Goal: Register for event/course

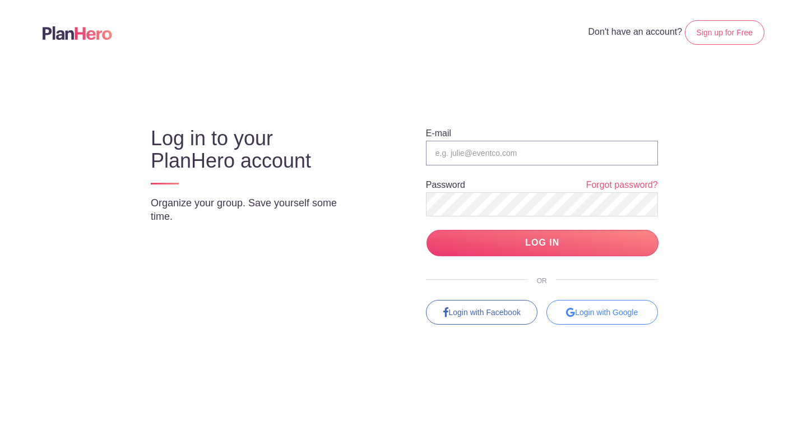
click at [479, 151] on input "email" at bounding box center [542, 153] width 232 height 25
type input "[PERSON_NAME][EMAIL_ADDRESS][PERSON_NAME][DOMAIN_NAME]"
click at [426, 230] on input "LOG IN" at bounding box center [542, 243] width 232 height 26
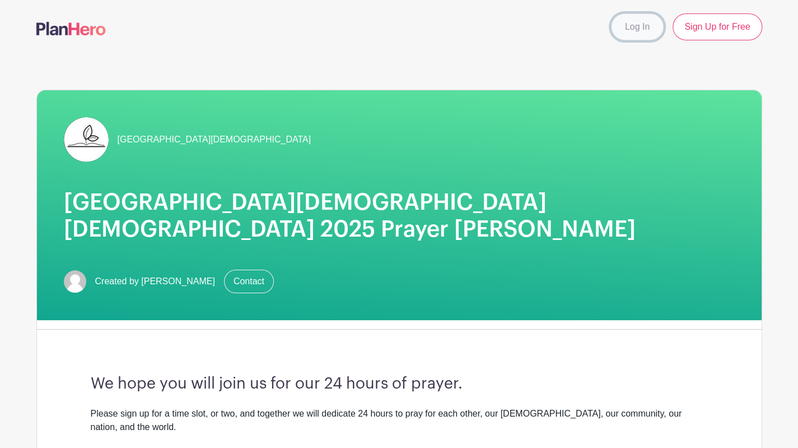
click at [642, 31] on link "Log In" at bounding box center [637, 26] width 53 height 27
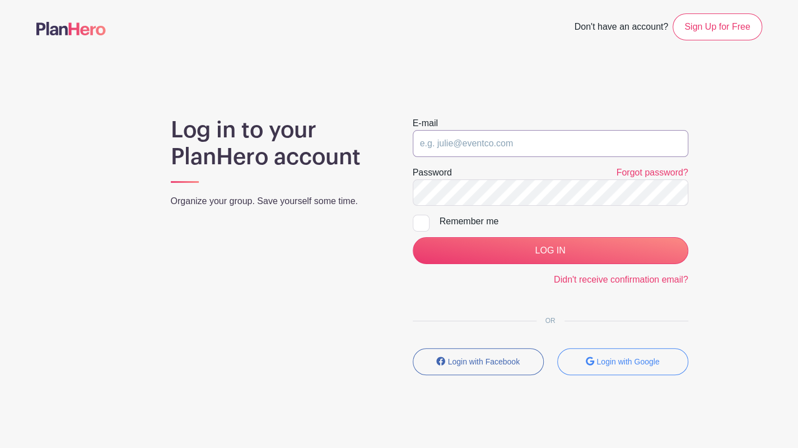
click at [522, 150] on input "email" at bounding box center [551, 143] width 276 height 27
type input "[PERSON_NAME][EMAIL_ADDRESS][PERSON_NAME][DOMAIN_NAME]"
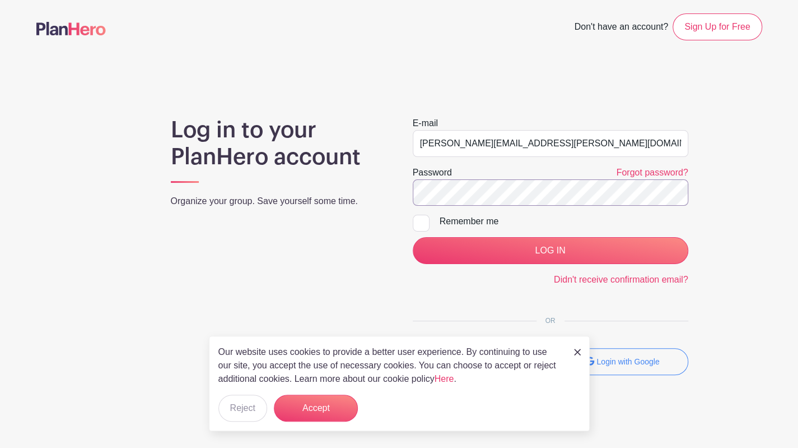
click at [413, 237] on input "LOG IN" at bounding box center [551, 250] width 276 height 27
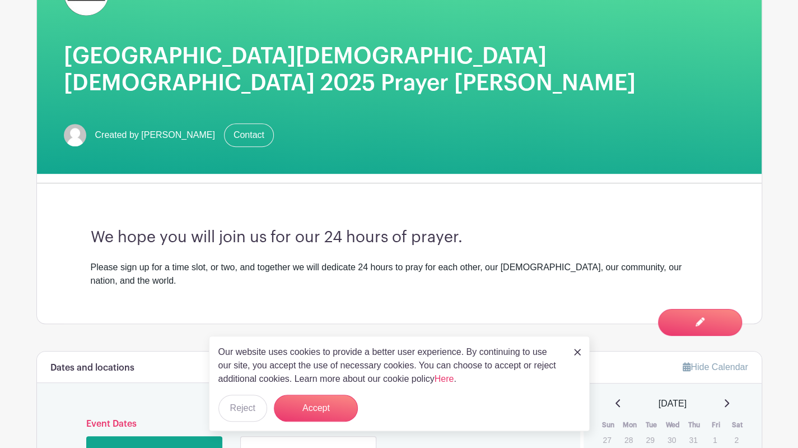
scroll to position [336, 0]
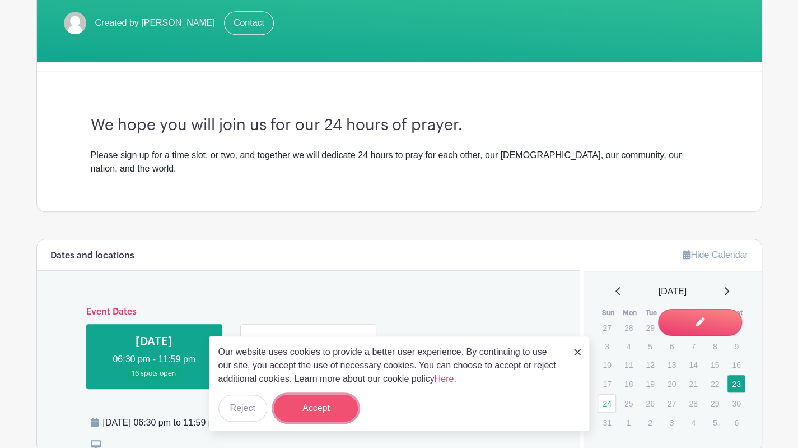
click at [313, 406] on button "Accept" at bounding box center [316, 407] width 84 height 27
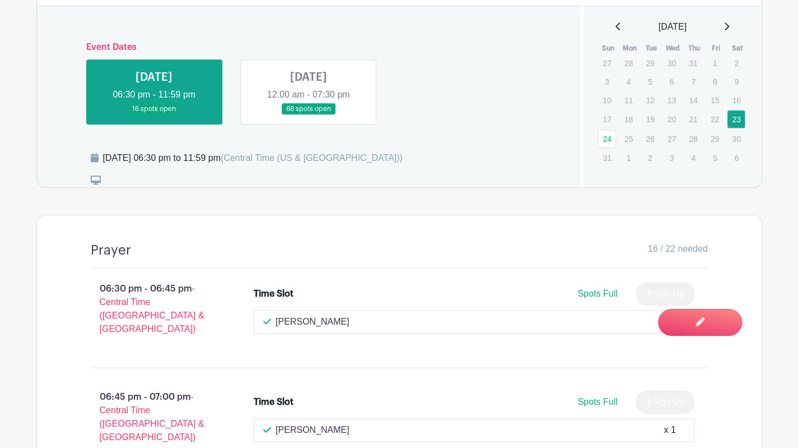
scroll to position [602, 0]
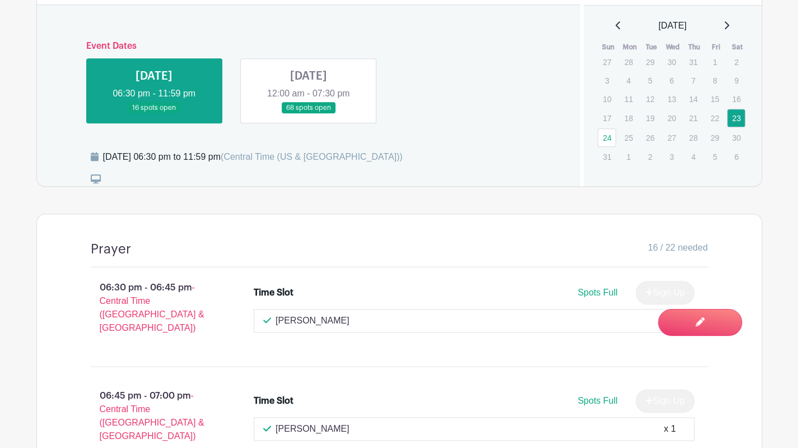
click at [309, 114] on link at bounding box center [309, 114] width 0 height 0
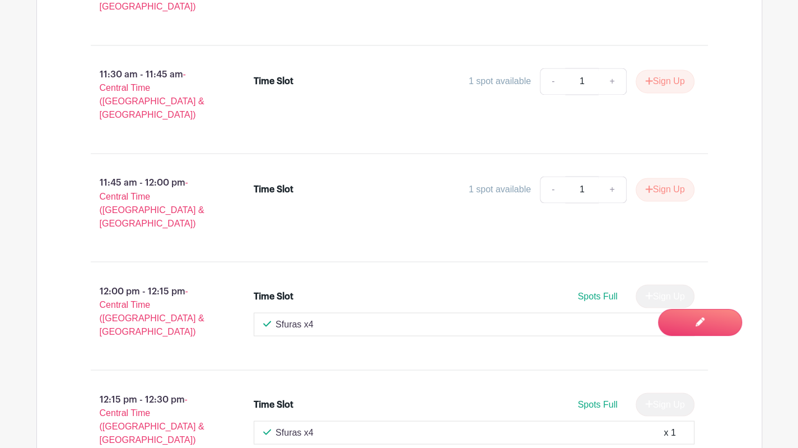
scroll to position [5806, 0]
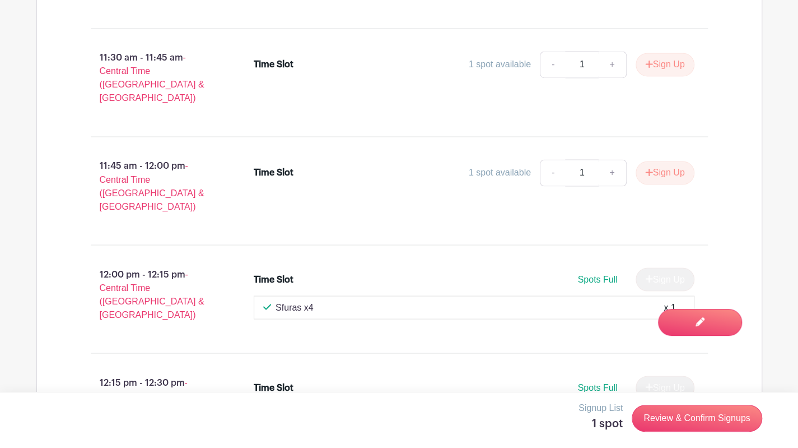
click at [698, 420] on link "Review & Confirm Signups" at bounding box center [697, 418] width 130 height 27
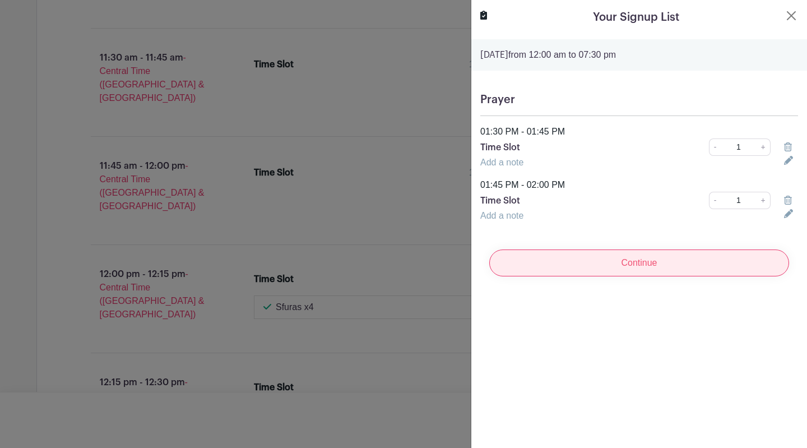
click at [648, 266] on input "Continue" at bounding box center [639, 262] width 300 height 27
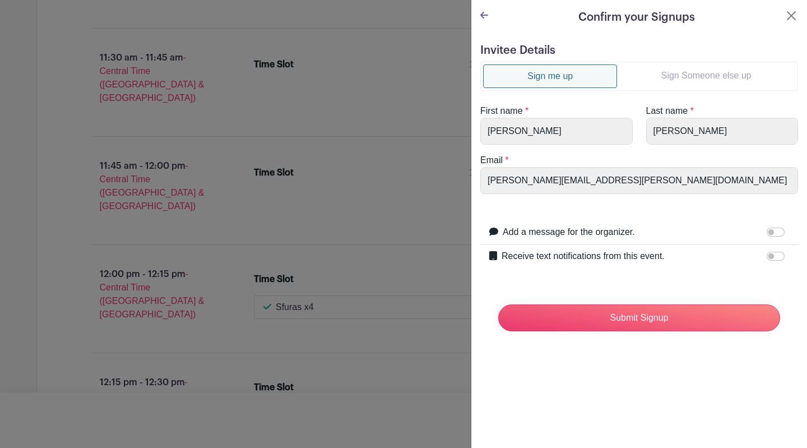
click at [668, 76] on link "Sign Someone else up" at bounding box center [706, 75] width 178 height 22
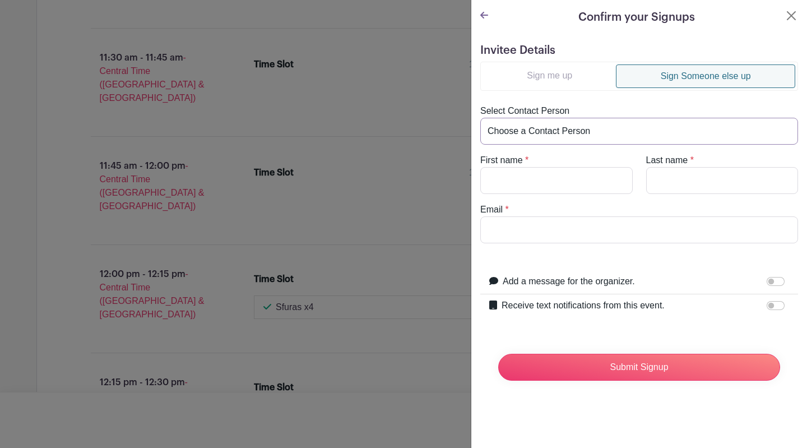
click at [538, 128] on select "Choose a Contact Person Barb Unzicker (unzicker@prairieinet.net) Carol King (em…" at bounding box center [639, 131] width 318 height 27
click at [598, 126] on select "Choose a Contact Person Barb Unzicker (unzicker@prairieinet.net) Carol King (em…" at bounding box center [639, 131] width 318 height 27
click at [531, 178] on input "First name" at bounding box center [556, 180] width 152 height 27
type input "Donna and Mike"
type input "Kendrick"
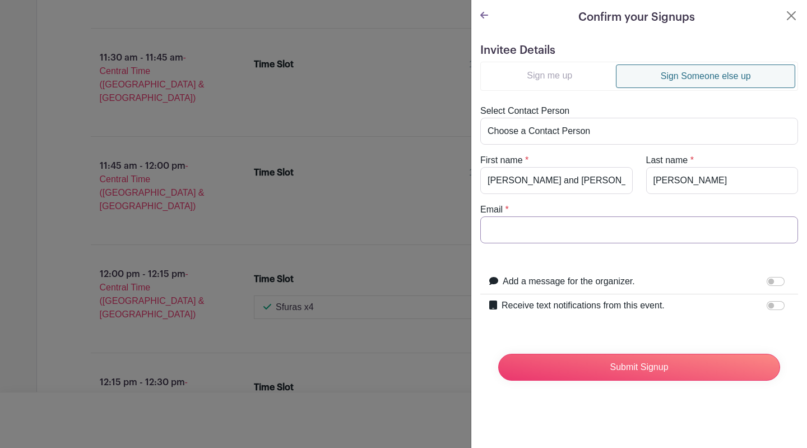
click at [583, 230] on input "Email" at bounding box center [639, 229] width 318 height 27
type input "[PERSON_NAME][EMAIL_ADDRESS][PERSON_NAME][DOMAIN_NAME]"
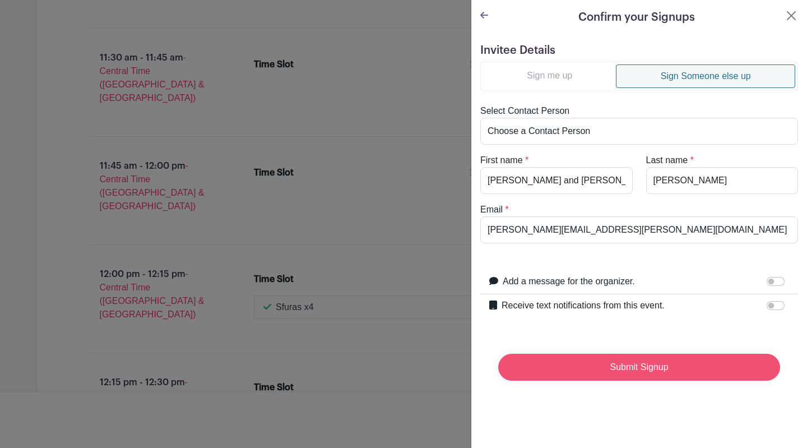
click at [633, 363] on input "Submit Signup" at bounding box center [639, 367] width 282 height 27
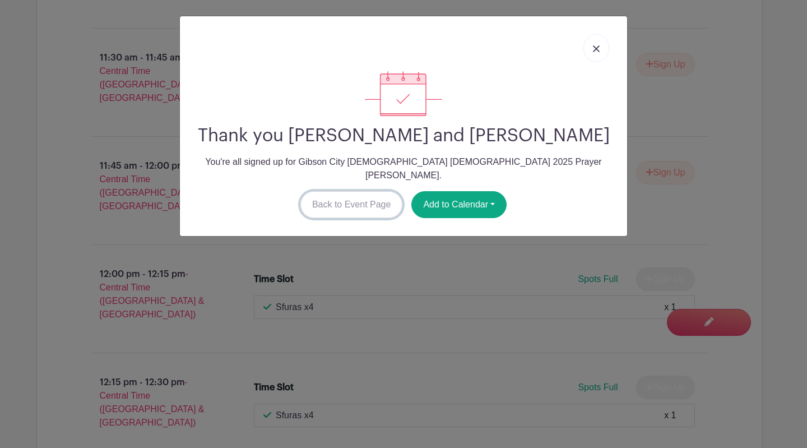
click at [338, 191] on link "Back to Event Page" at bounding box center [351, 204] width 103 height 27
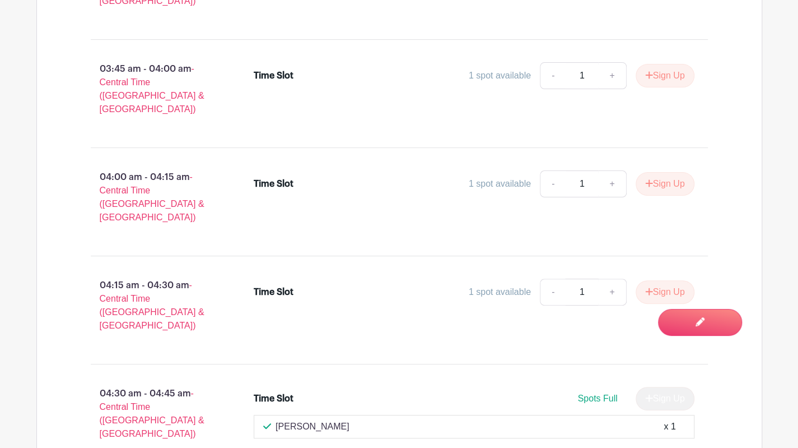
scroll to position [2444, 0]
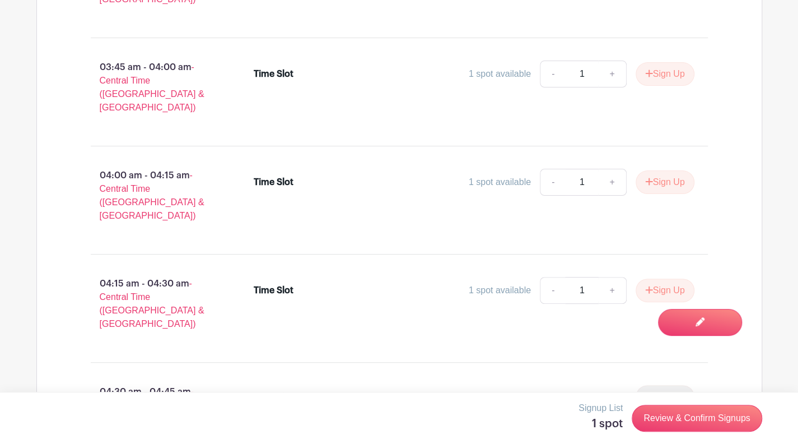
click at [725, 415] on link "Review & Confirm Signups" at bounding box center [697, 418] width 130 height 27
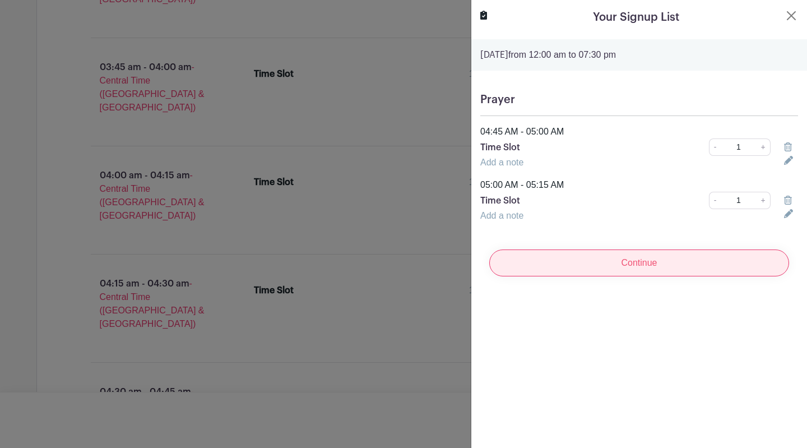
click at [653, 257] on input "Continue" at bounding box center [639, 262] width 300 height 27
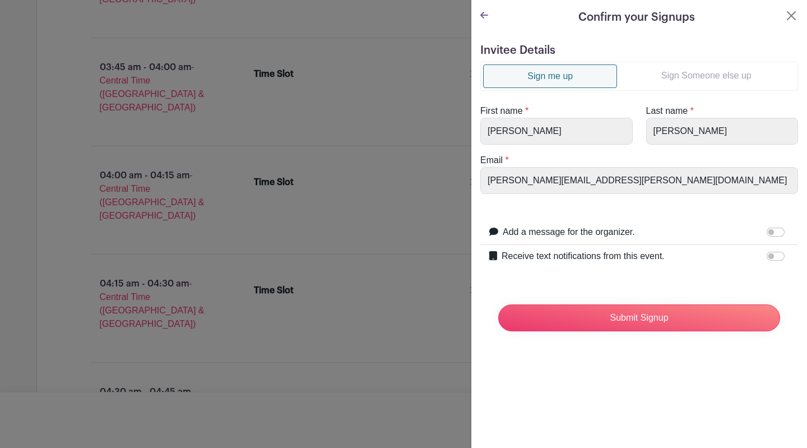
click at [671, 72] on link "Sign Someone else up" at bounding box center [706, 75] width 178 height 22
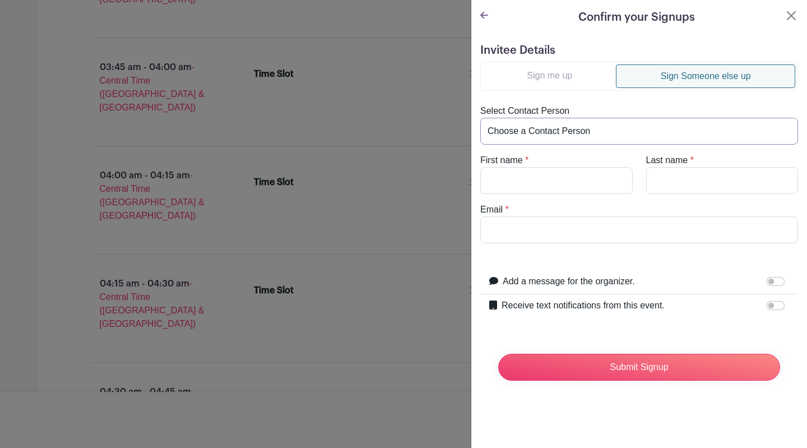
click at [649, 133] on select "Choose a Contact Person Barb Unzicker (unzicker@prairieinet.net) Carol King (em…" at bounding box center [639, 131] width 318 height 27
click at [619, 129] on select "Choose a Contact Person Barb Unzicker (unzicker@prairieinet.net) Carol King (em…" at bounding box center [639, 131] width 318 height 27
click at [552, 230] on input "Email" at bounding box center [639, 229] width 318 height 27
type input "Joeymb62@aol.com"
click at [544, 183] on input "First name" at bounding box center [556, 180] width 152 height 27
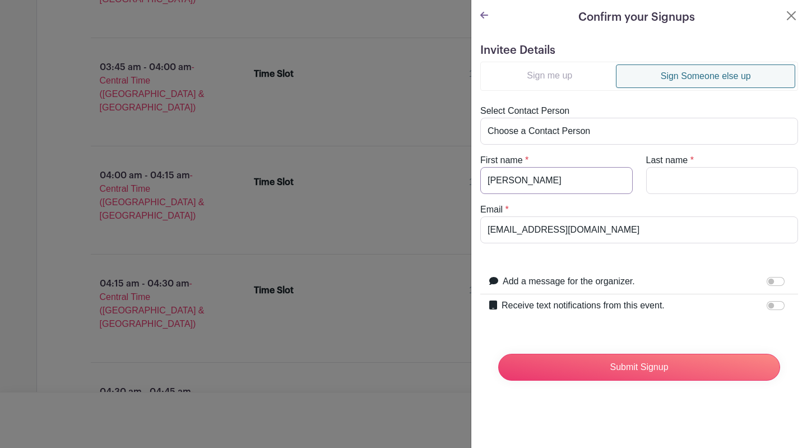
type input "Joann"
type input "??"
click at [639, 360] on input "Submit Signup" at bounding box center [639, 367] width 282 height 27
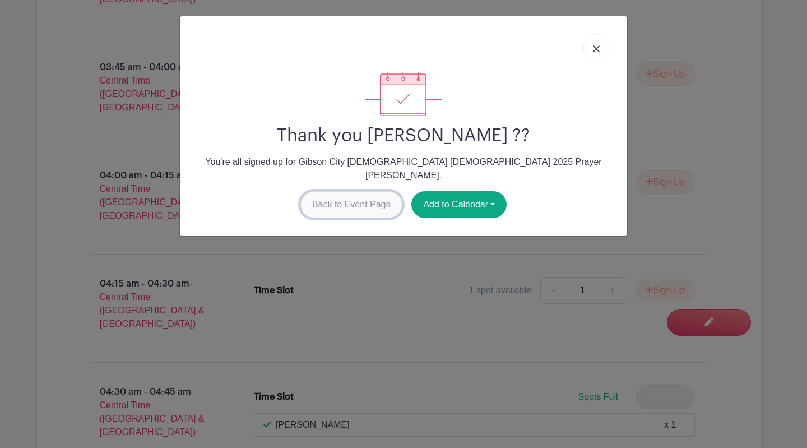
click at [359, 191] on link "Back to Event Page" at bounding box center [351, 204] width 103 height 27
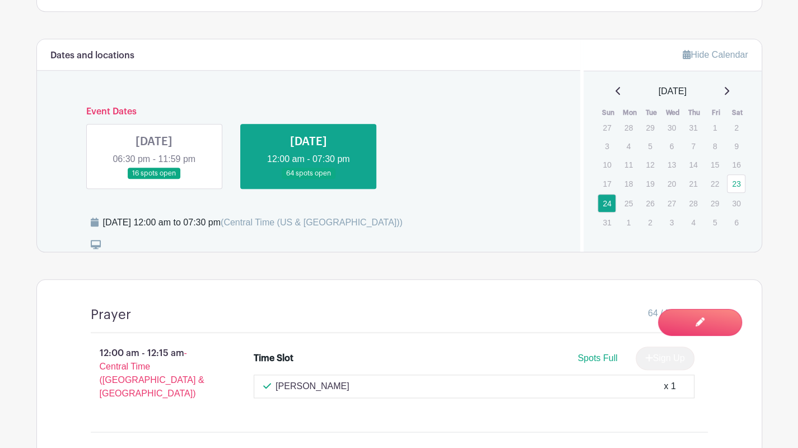
scroll to position [560, 0]
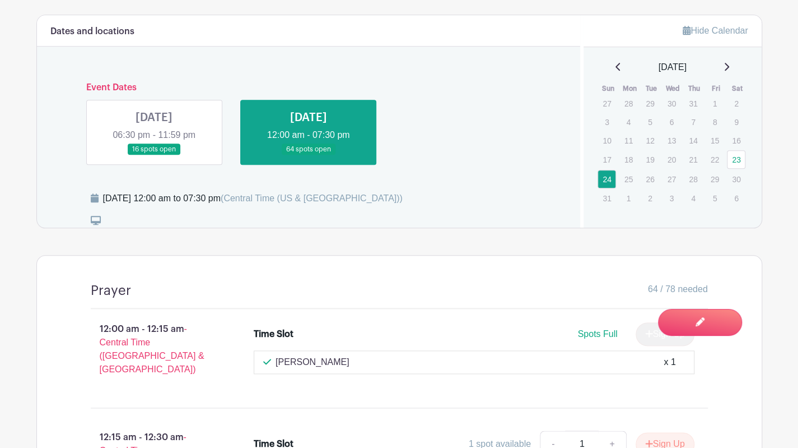
click at [154, 155] on link at bounding box center [154, 155] width 0 height 0
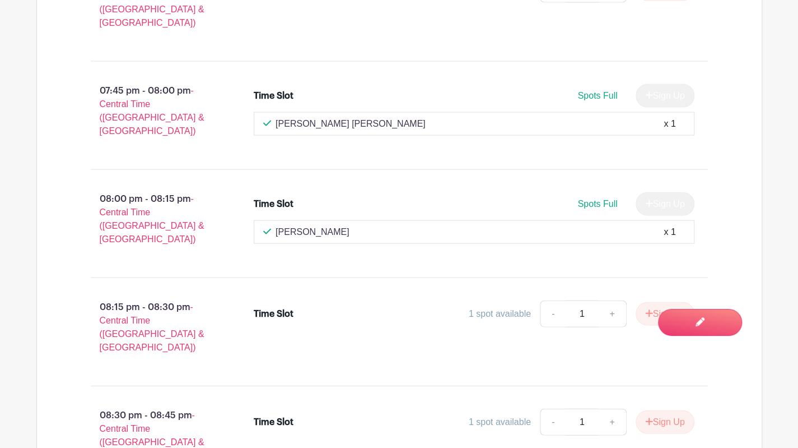
scroll to position [1274, 0]
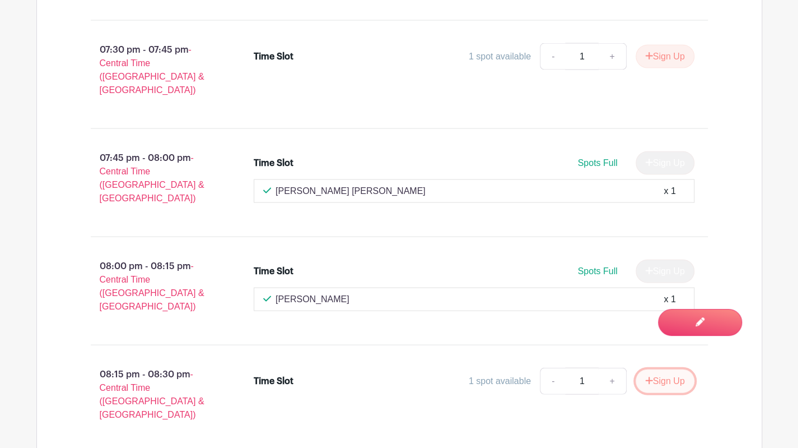
click at [656, 369] on button "Sign Up" at bounding box center [665, 381] width 59 height 24
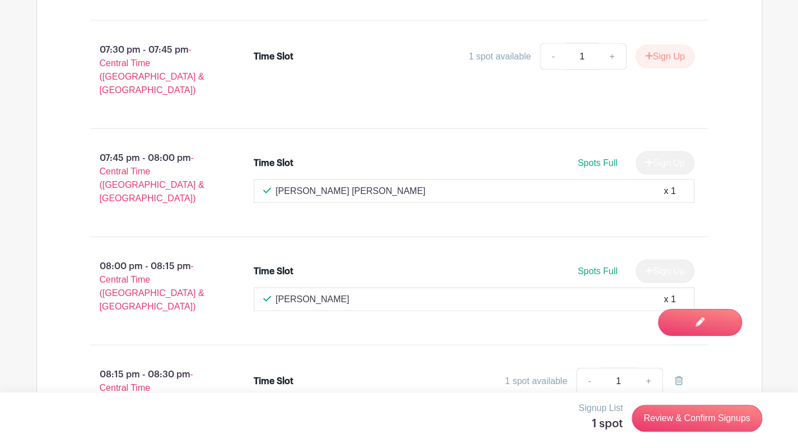
click at [708, 417] on link "Review & Confirm Signups" at bounding box center [697, 418] width 130 height 27
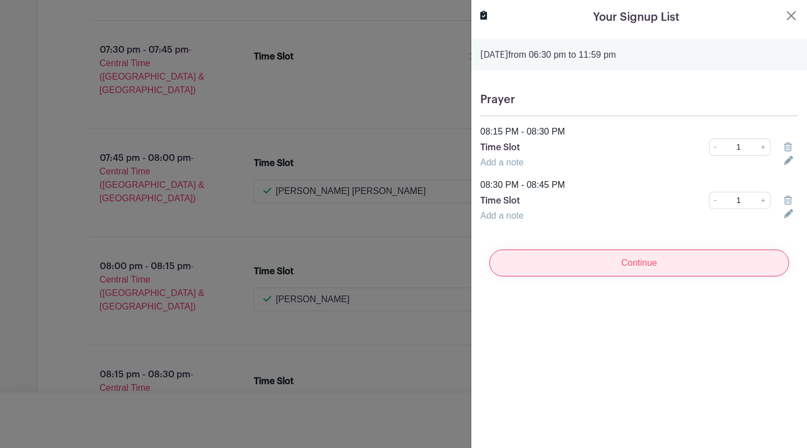
click at [640, 268] on input "Continue" at bounding box center [639, 262] width 300 height 27
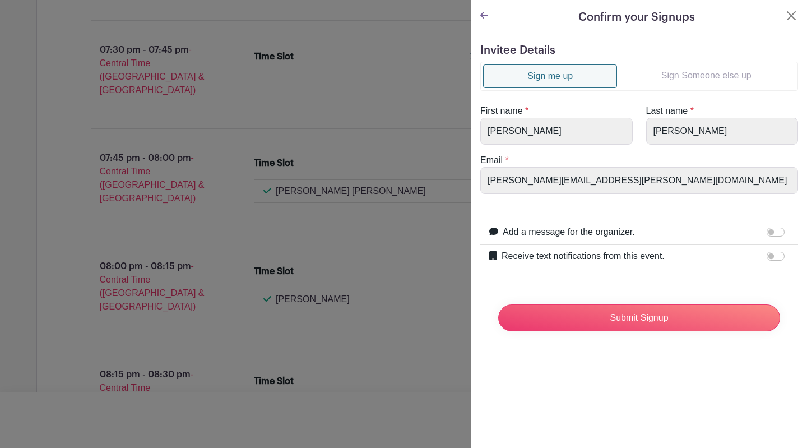
click at [673, 72] on link "Sign Someone else up" at bounding box center [706, 75] width 178 height 22
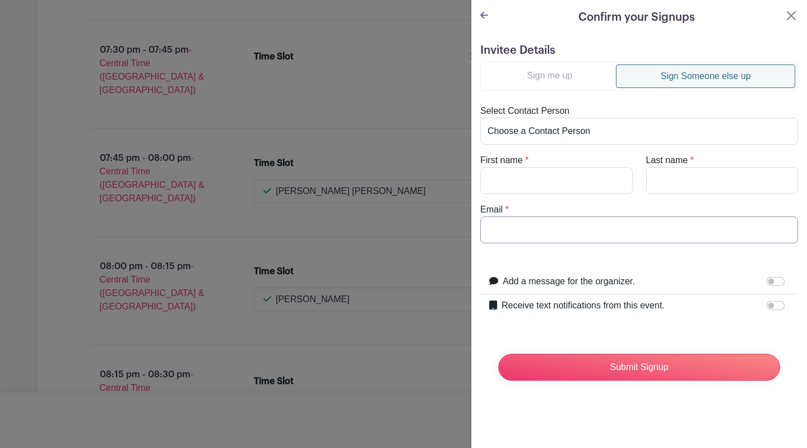
click at [572, 233] on input "Email" at bounding box center [639, 229] width 318 height 27
type input "Pool"
click at [563, 175] on input "First name" at bounding box center [556, 180] width 152 height 27
type input "Joan"
click at [685, 174] on input "Last name" at bounding box center [722, 180] width 152 height 27
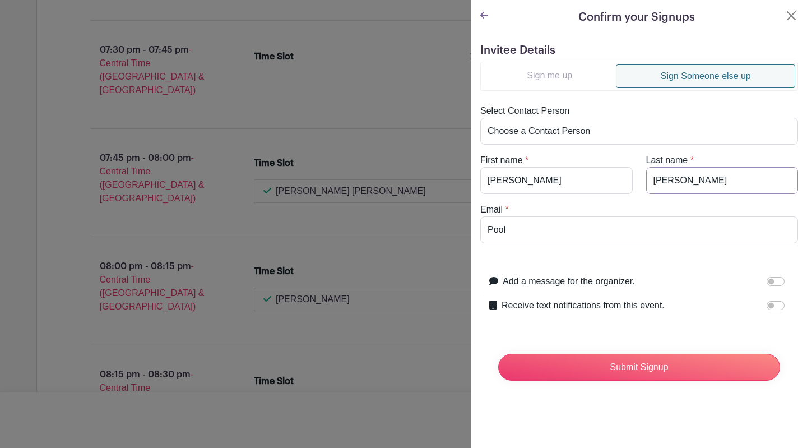
type input "Poole"
drag, startPoint x: 518, startPoint y: 224, endPoint x: 449, endPoint y: 197, distance: 74.0
click at [510, 227] on input "Email" at bounding box center [639, 229] width 318 height 27
type input "[PERSON_NAME][EMAIL_ADDRESS][PERSON_NAME][DOMAIN_NAME]"
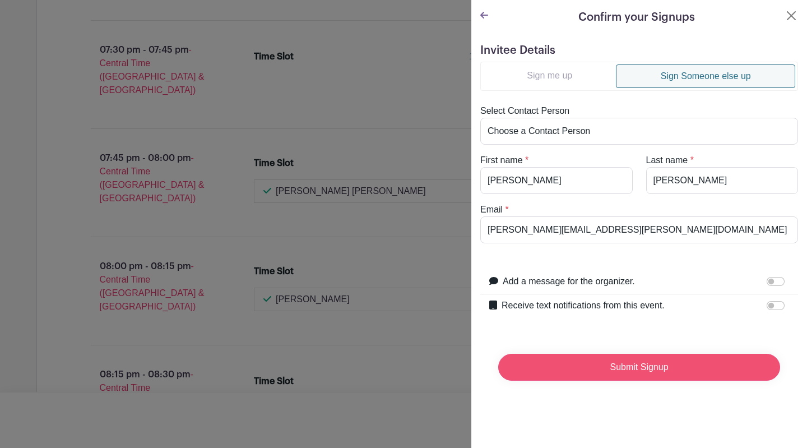
click at [644, 366] on input "Submit Signup" at bounding box center [639, 367] width 282 height 27
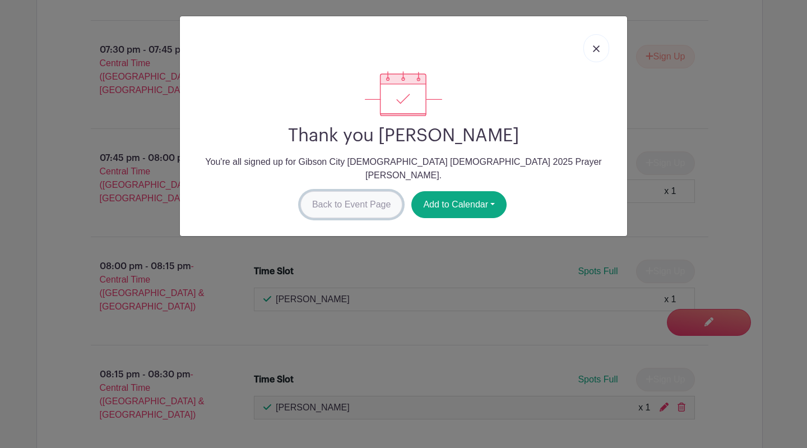
click at [356, 191] on link "Back to Event Page" at bounding box center [351, 204] width 103 height 27
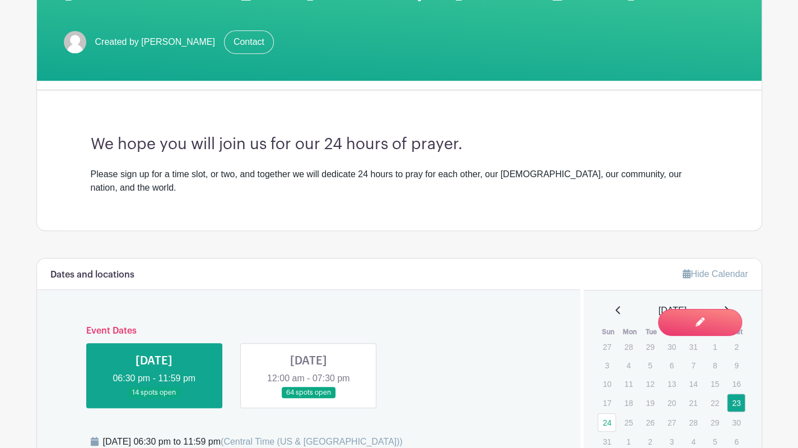
scroll to position [392, 0]
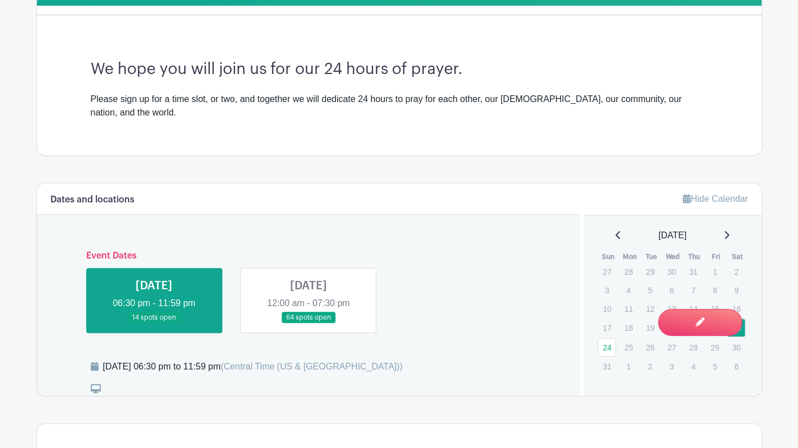
click at [309, 323] on link at bounding box center [309, 323] width 0 height 0
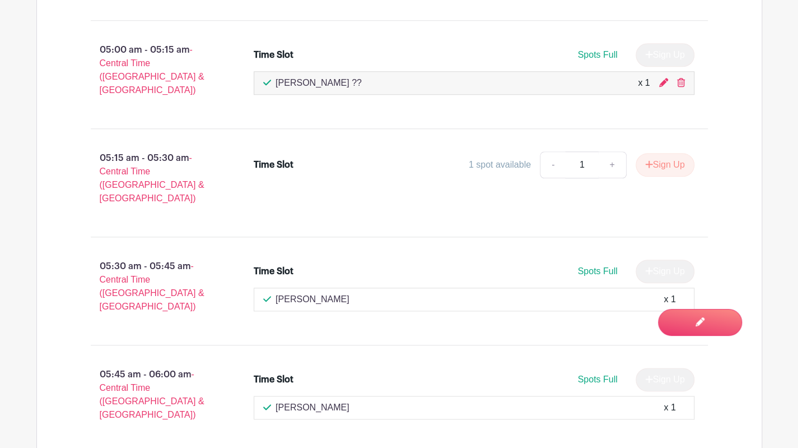
scroll to position [3026, 0]
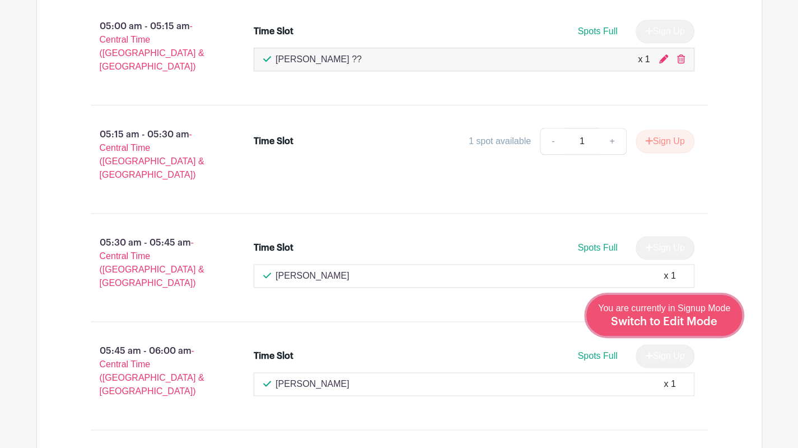
click at [695, 323] on span "Switch to Edit Mode" at bounding box center [664, 321] width 106 height 11
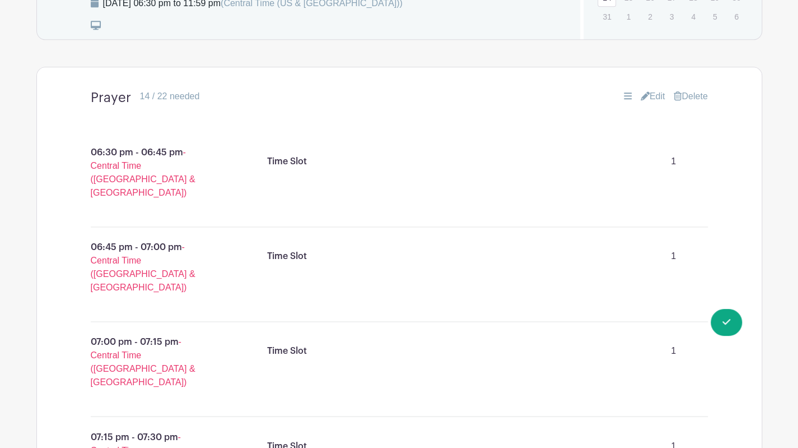
scroll to position [448, 0]
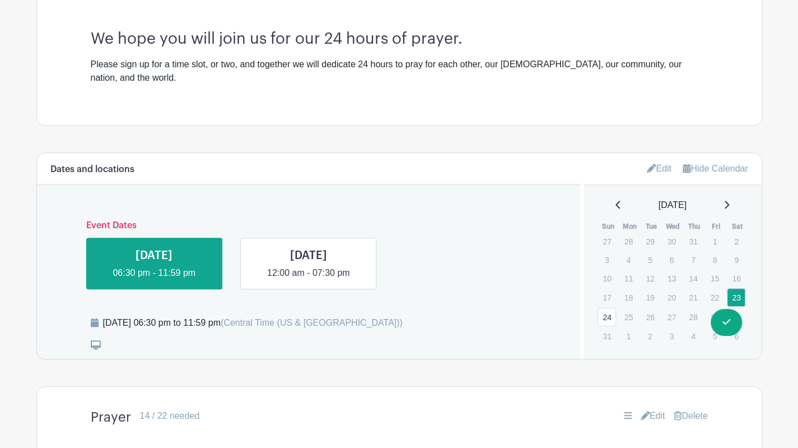
click at [650, 409] on link "Edit" at bounding box center [653, 415] width 25 height 13
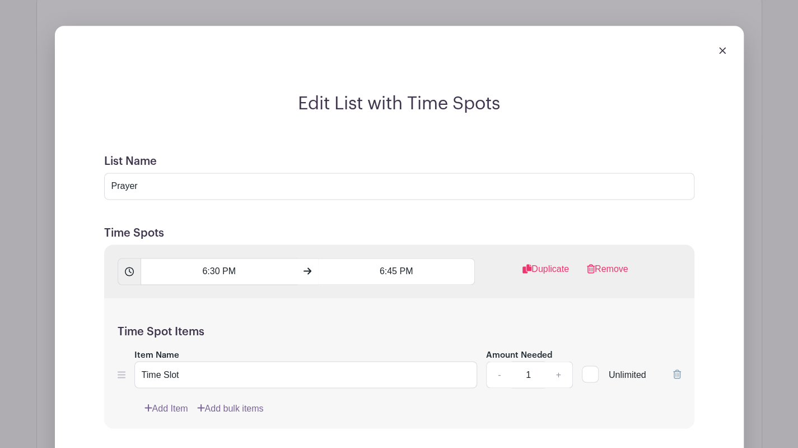
scroll to position [560, 0]
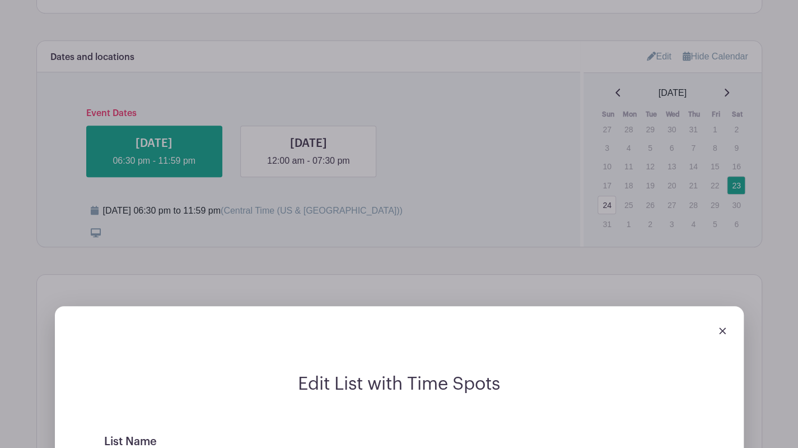
click at [721, 326] on link at bounding box center [722, 331] width 7 height 10
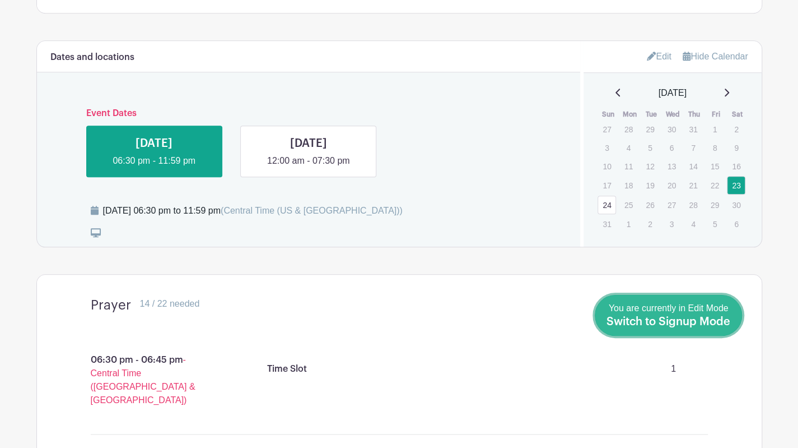
click at [628, 315] on div "You are currently in Edit Mode Switch to Signup Mode" at bounding box center [669, 314] width 124 height 27
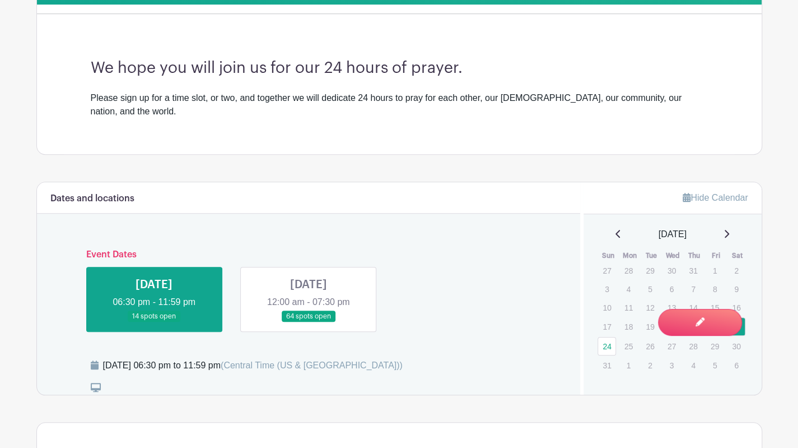
scroll to position [392, 0]
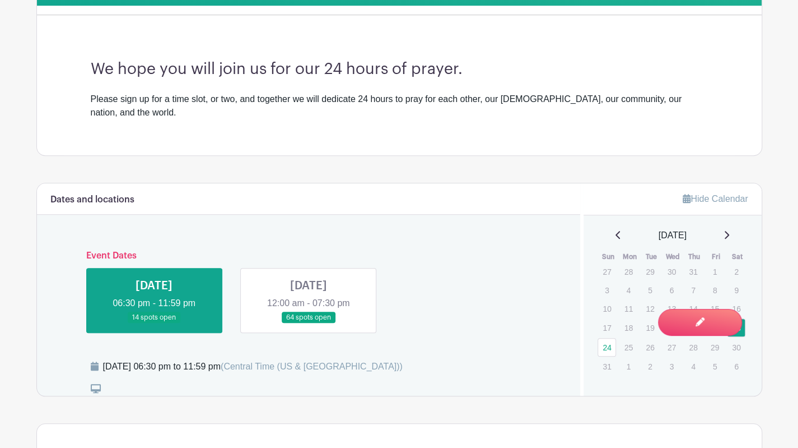
click at [309, 323] on link at bounding box center [309, 323] width 0 height 0
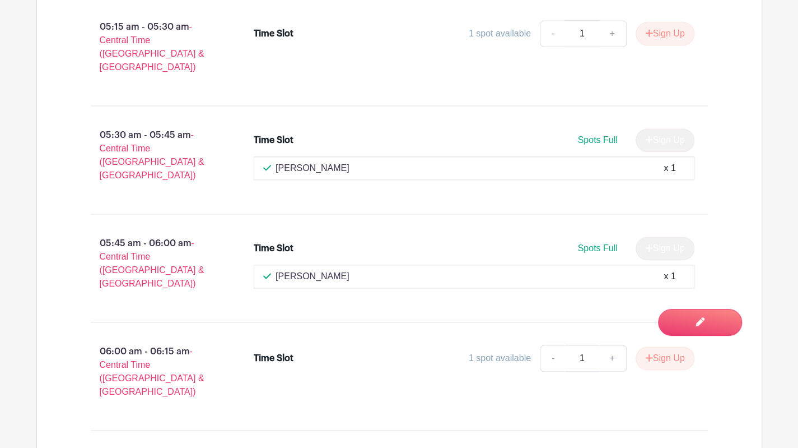
scroll to position [3138, 0]
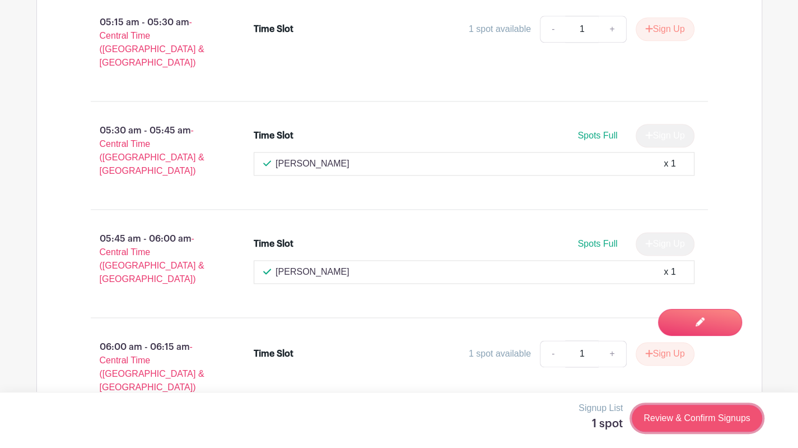
click at [700, 419] on link "Review & Confirm Signups" at bounding box center [697, 418] width 130 height 27
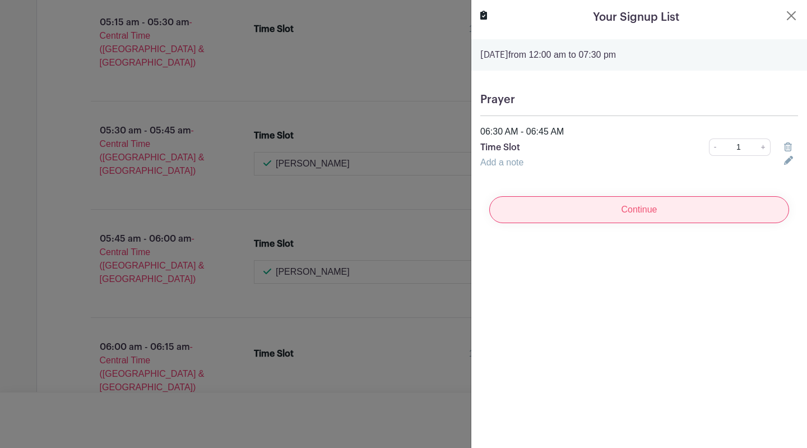
click at [648, 208] on input "Continue" at bounding box center [639, 209] width 300 height 27
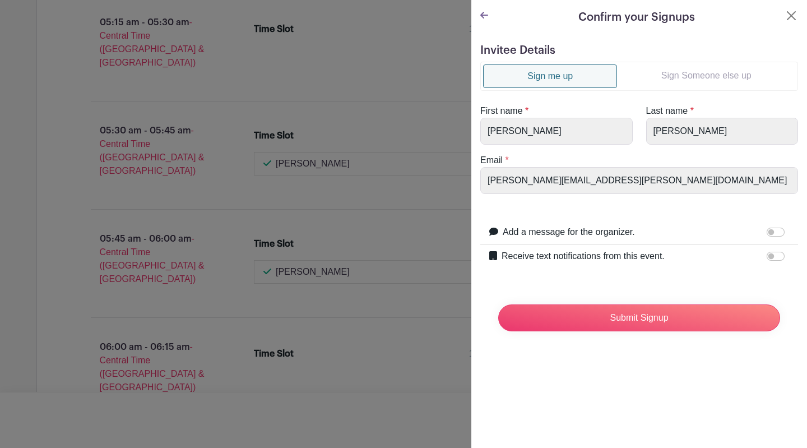
click at [647, 73] on link "Sign Someone else up" at bounding box center [706, 75] width 178 height 22
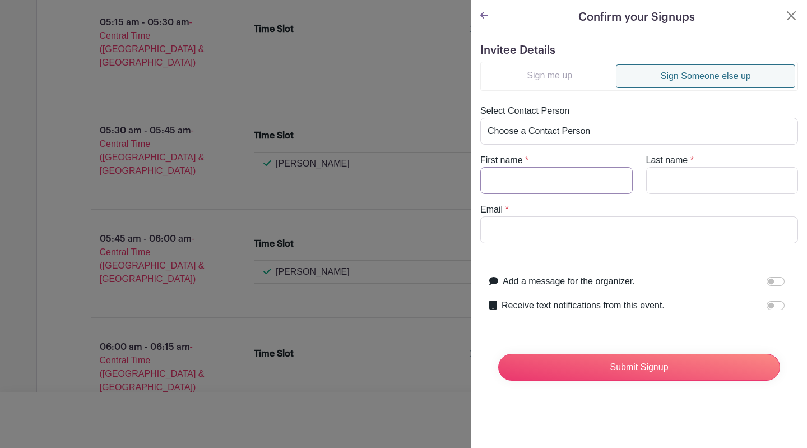
click at [546, 178] on input "First name" at bounding box center [556, 180] width 152 height 27
type input "Jane & Homer"
click at [659, 188] on input "Last name" at bounding box center [722, 180] width 152 height 27
type input "Foster"
click at [605, 228] on input "Email" at bounding box center [639, 229] width 318 height 27
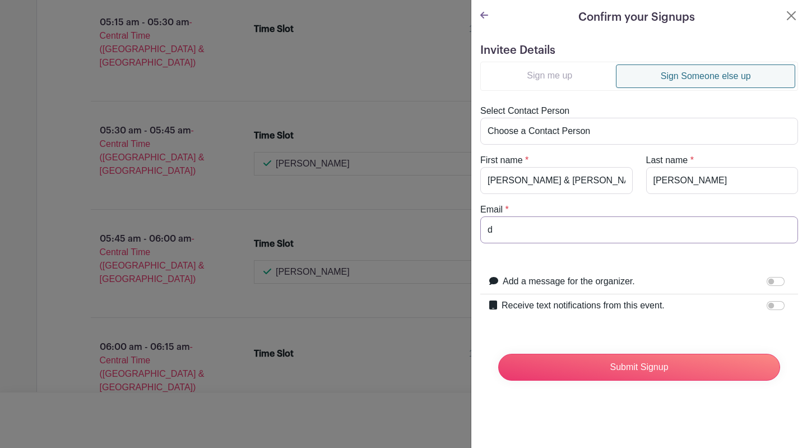
type input "[PERSON_NAME][EMAIL_ADDRESS][PERSON_NAME][DOMAIN_NAME]"
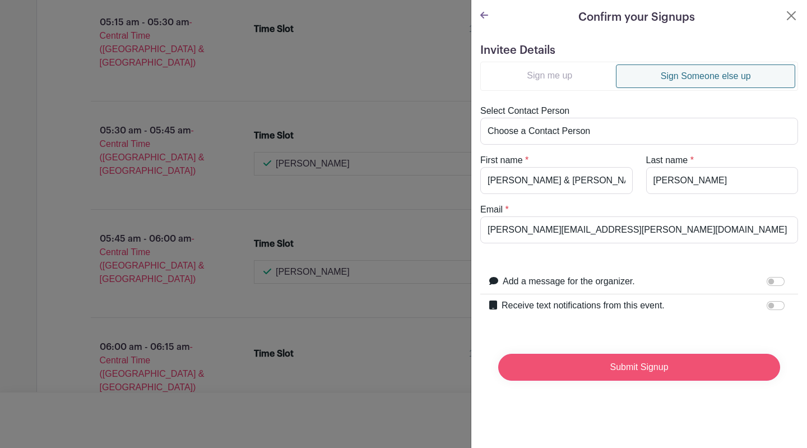
click at [629, 364] on input "Submit Signup" at bounding box center [639, 367] width 282 height 27
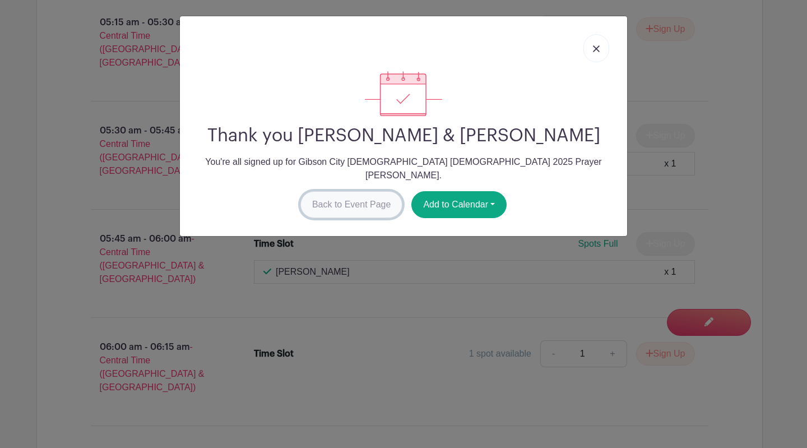
click at [366, 196] on link "Back to Event Page" at bounding box center [351, 204] width 103 height 27
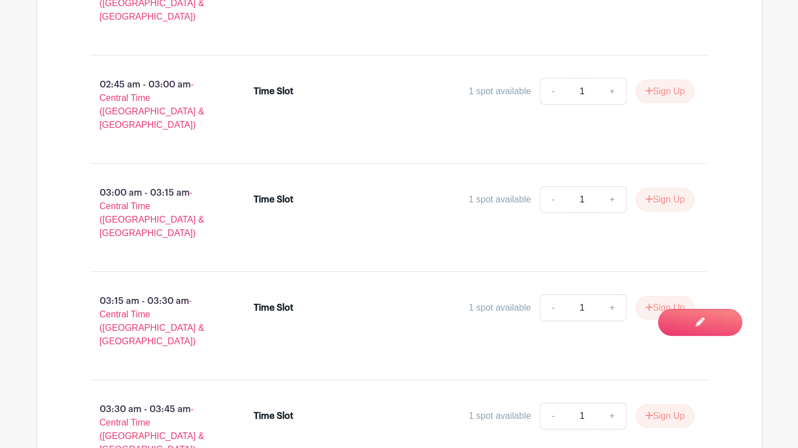
scroll to position [2017, 0]
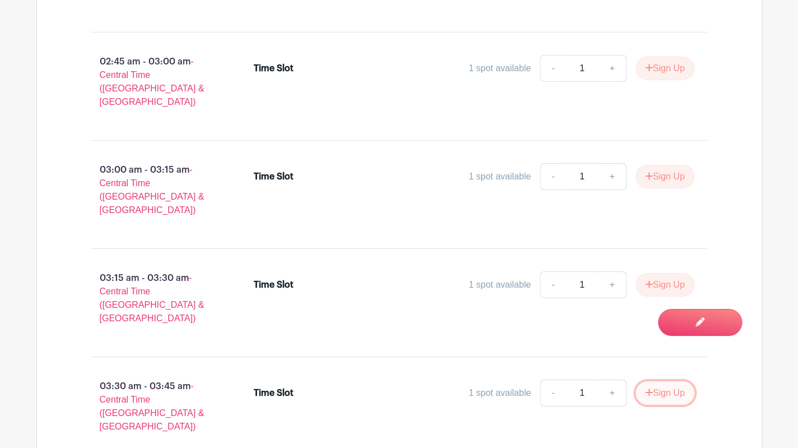
click at [665, 381] on button "Sign Up" at bounding box center [665, 393] width 59 height 24
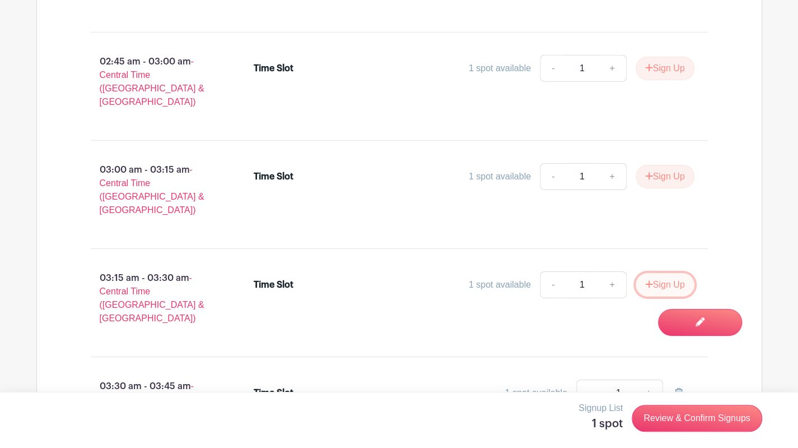
click at [675, 273] on button "Sign Up" at bounding box center [665, 285] width 59 height 24
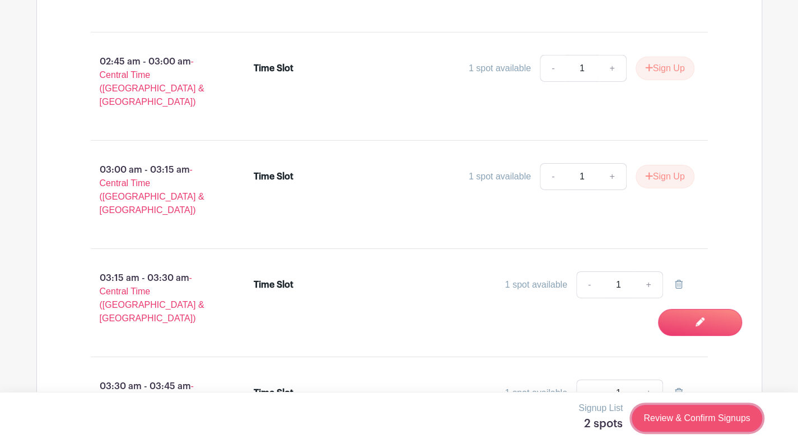
click at [721, 420] on link "Review & Confirm Signups" at bounding box center [697, 418] width 130 height 27
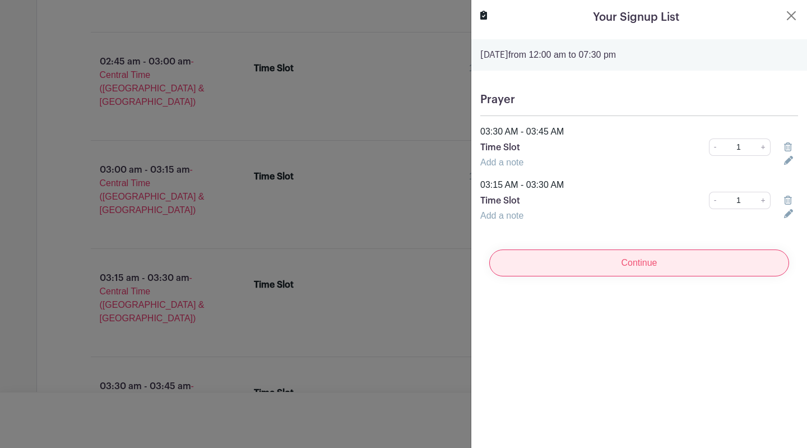
click at [628, 254] on input "Continue" at bounding box center [639, 262] width 300 height 27
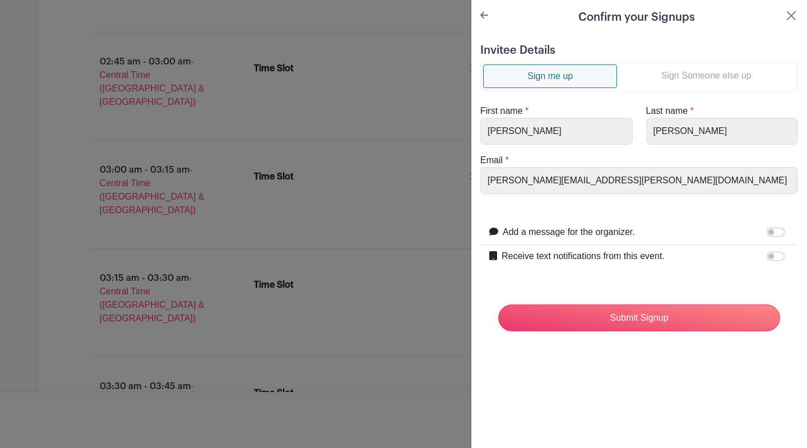
click at [667, 67] on link "Sign Someone else up" at bounding box center [706, 75] width 178 height 22
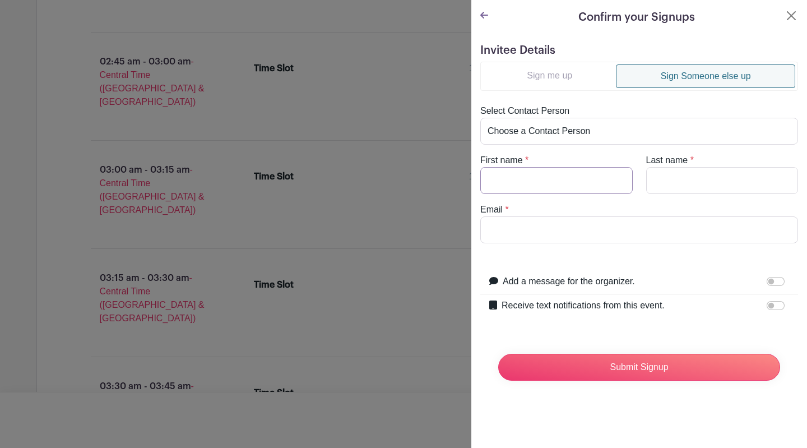
click at [561, 181] on input "First name" at bounding box center [556, 180] width 152 height 27
type input "Don"
type input "Birky"
click at [540, 225] on input "Email" at bounding box center [639, 229] width 318 height 27
type input "[PERSON_NAME][EMAIL_ADDRESS][PERSON_NAME][DOMAIN_NAME]"
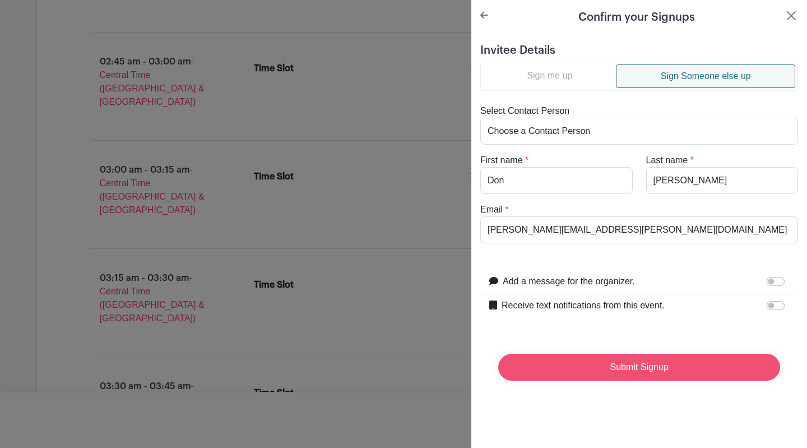
click at [598, 366] on input "Submit Signup" at bounding box center [639, 367] width 282 height 27
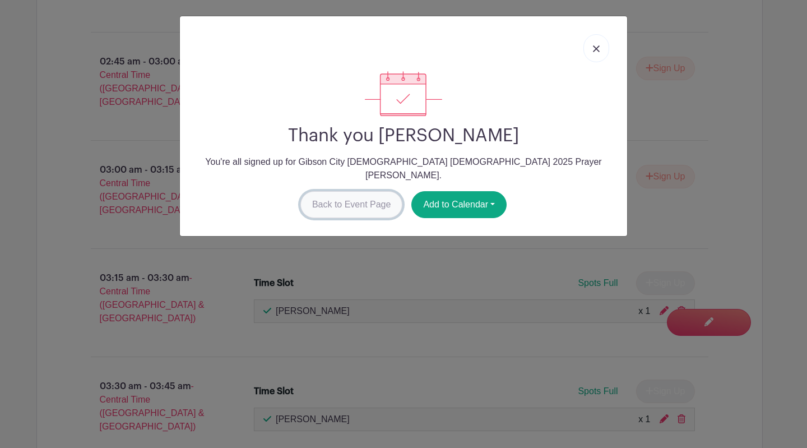
click at [335, 191] on link "Back to Event Page" at bounding box center [351, 204] width 103 height 27
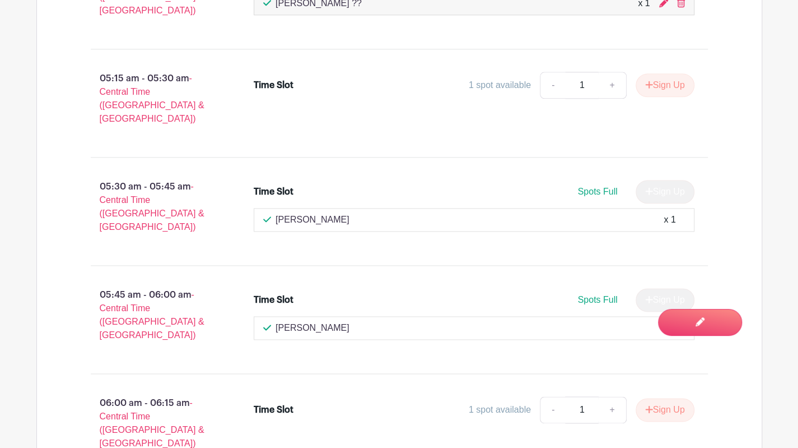
scroll to position [3026, 0]
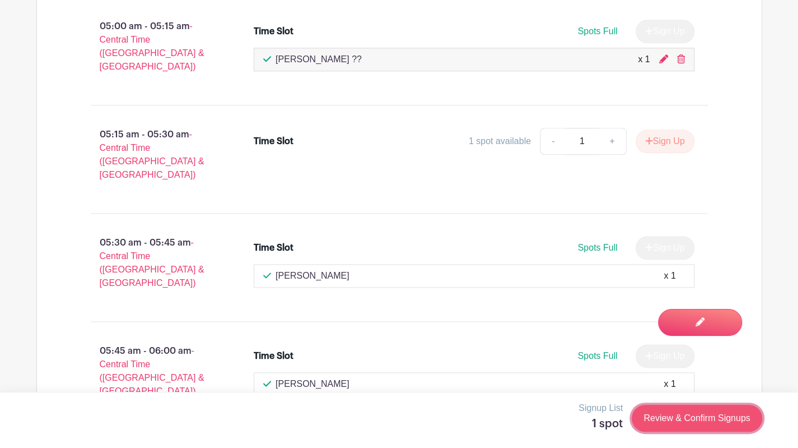
click at [728, 420] on link "Review & Confirm Signups" at bounding box center [697, 418] width 130 height 27
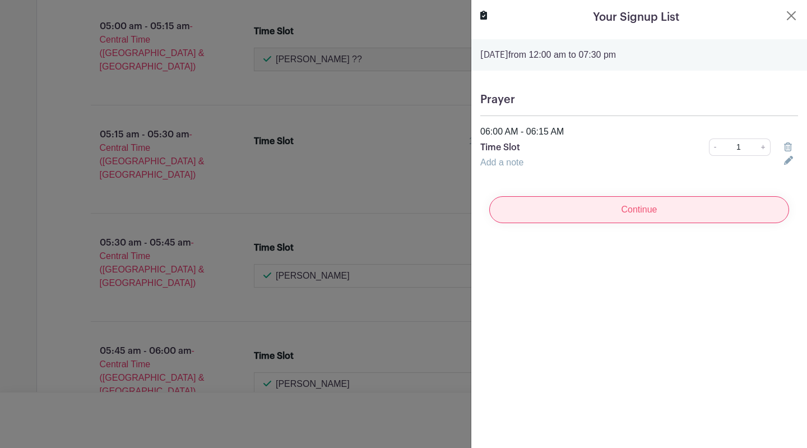
click at [603, 205] on input "Continue" at bounding box center [639, 209] width 300 height 27
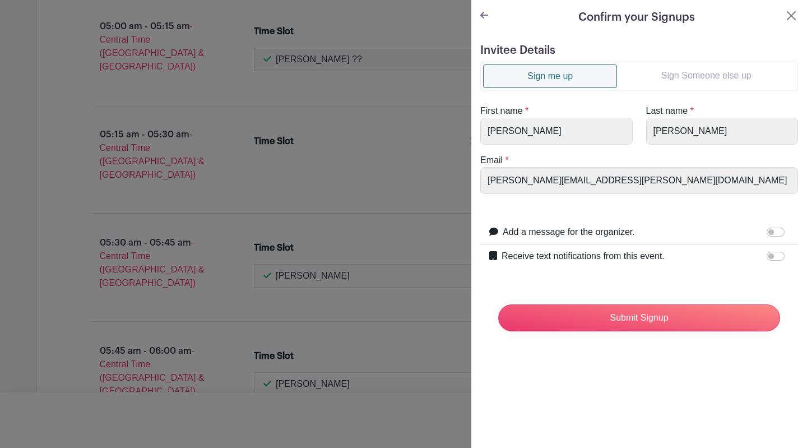
click at [659, 79] on link "Sign Someone else up" at bounding box center [706, 75] width 178 height 22
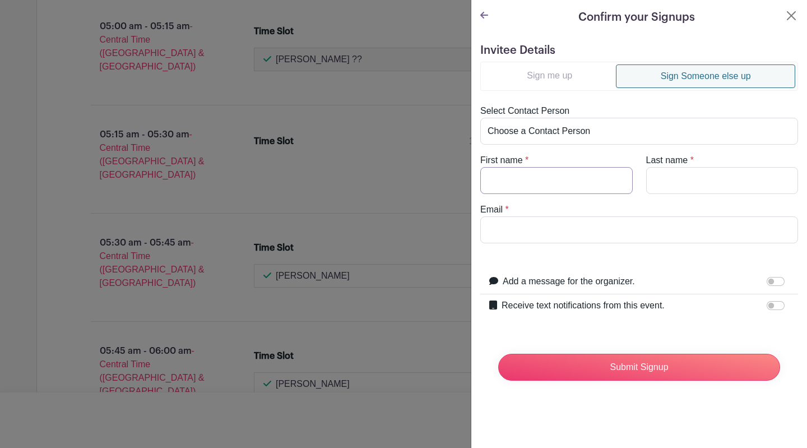
click at [593, 182] on input "First name" at bounding box center [556, 180] width 152 height 27
type input "Ann"
type input "Hendricks"
type input "[PERSON_NAME][EMAIL_ADDRESS][PERSON_NAME][DOMAIN_NAME]"
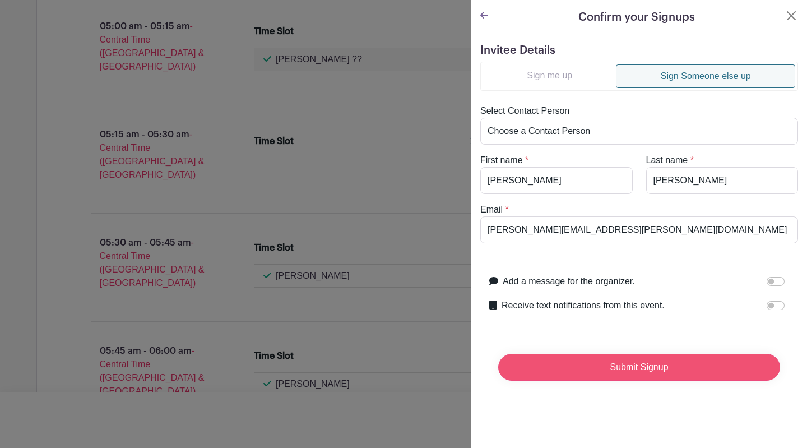
click at [623, 361] on input "Submit Signup" at bounding box center [639, 367] width 282 height 27
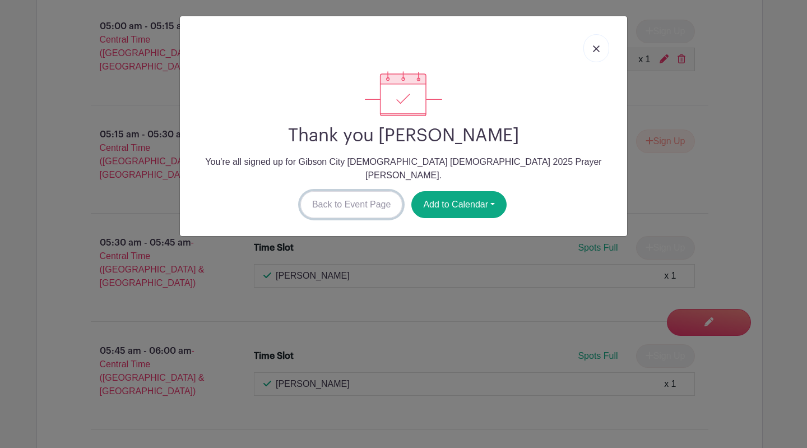
click at [361, 194] on link "Back to Event Page" at bounding box center [351, 204] width 103 height 27
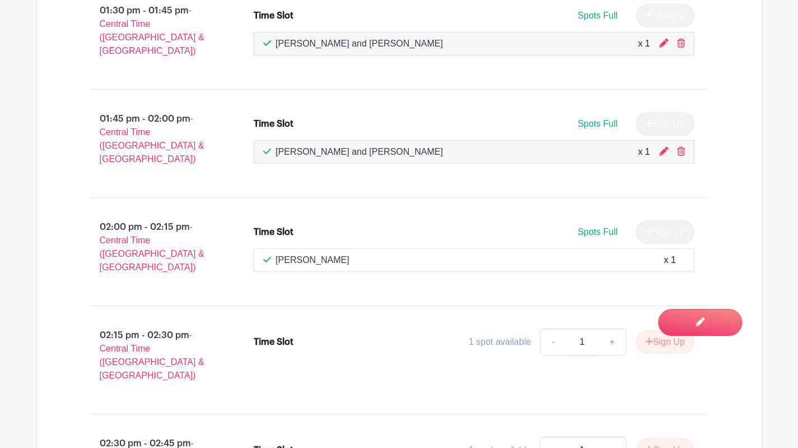
scroll to position [6793, 0]
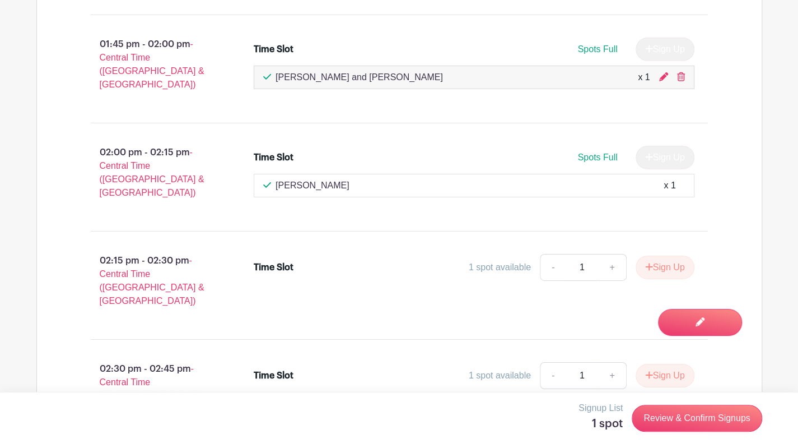
click at [730, 422] on link "Review & Confirm Signups" at bounding box center [697, 418] width 130 height 27
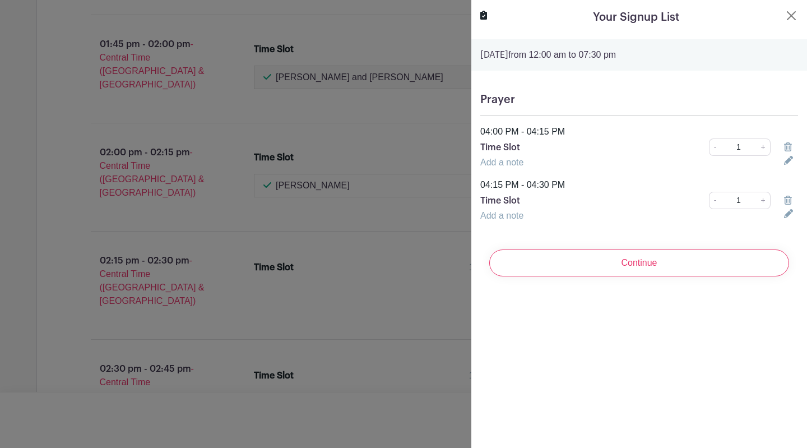
click at [567, 258] on input "Continue" at bounding box center [639, 262] width 300 height 27
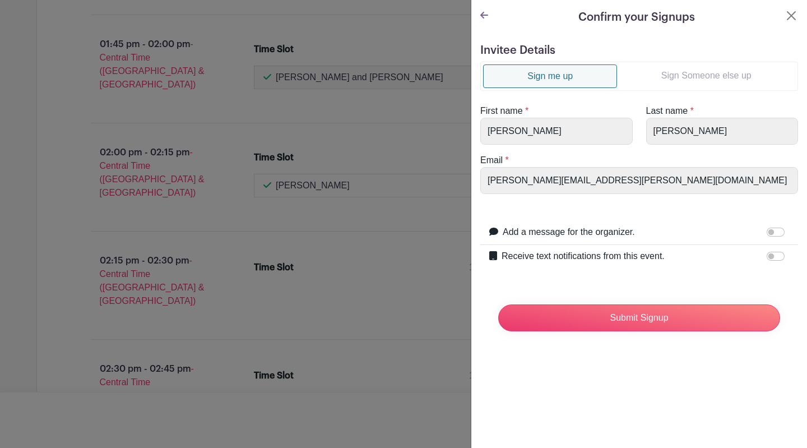
drag, startPoint x: 648, startPoint y: 76, endPoint x: 560, endPoint y: 75, distance: 87.4
click at [669, 73] on link "Sign Someone else up" at bounding box center [706, 75] width 178 height 22
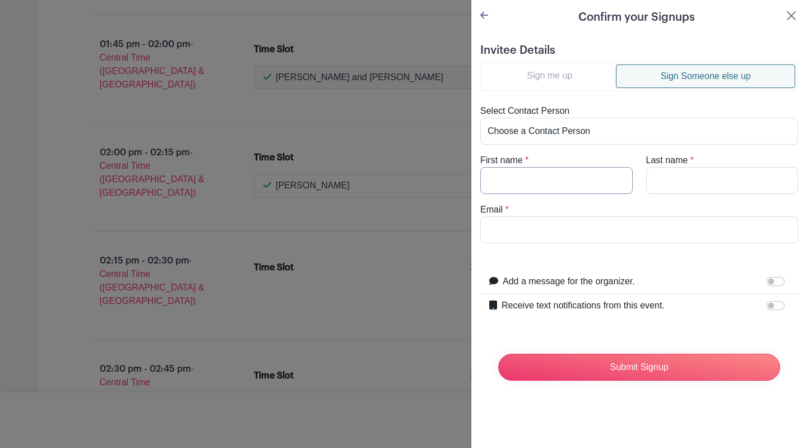
click at [574, 183] on input "First name" at bounding box center [556, 180] width 152 height 27
type input "Helen"
type input "Mott"
type input "[PERSON_NAME][EMAIL_ADDRESS][PERSON_NAME][DOMAIN_NAME]"
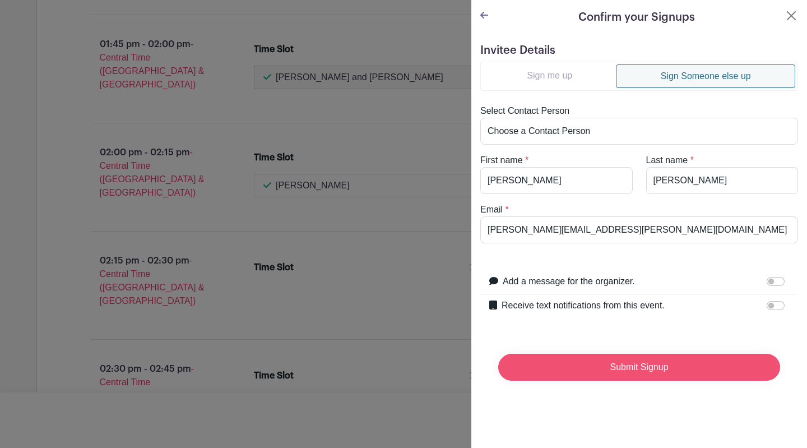
click at [602, 368] on input "Submit Signup" at bounding box center [639, 367] width 282 height 27
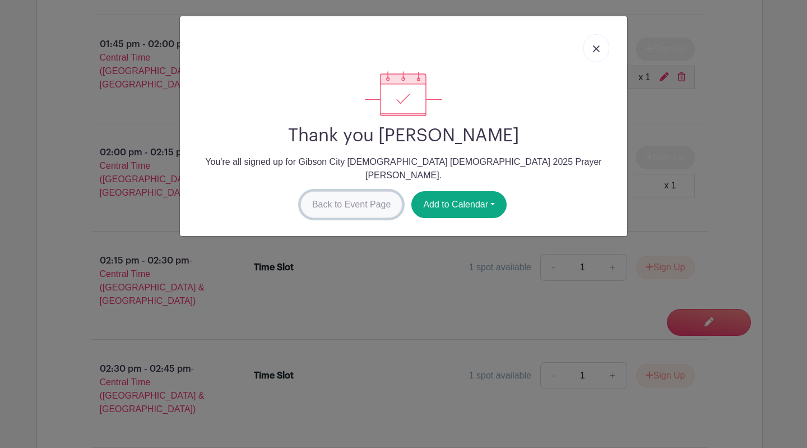
click at [344, 194] on link "Back to Event Page" at bounding box center [351, 204] width 103 height 27
